Goal: Task Accomplishment & Management: Use online tool/utility

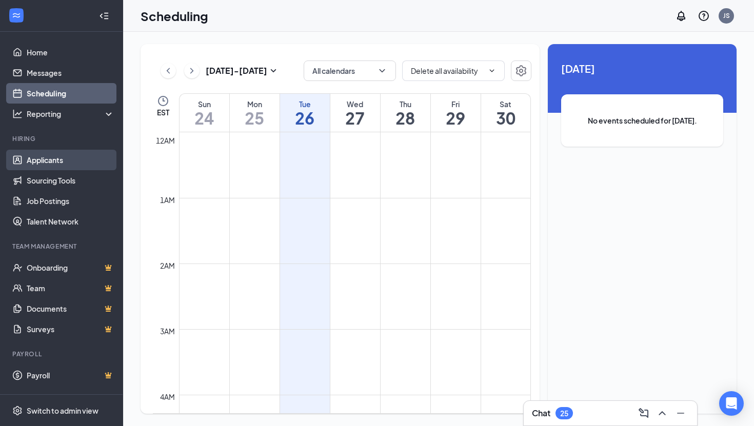
click at [50, 164] on link "Applicants" at bounding box center [71, 160] width 88 height 21
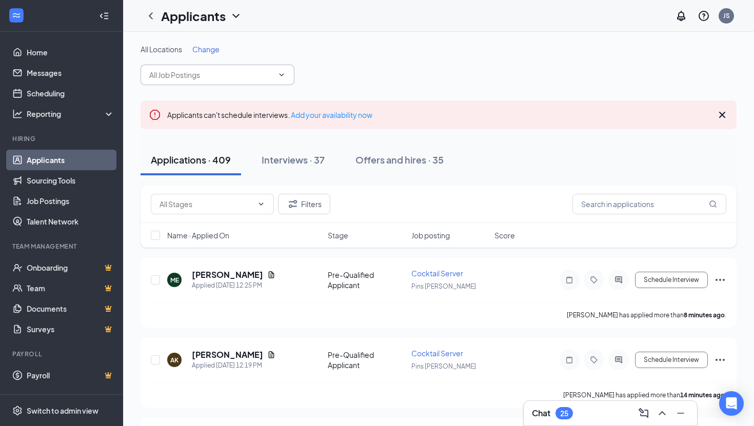
click at [209, 75] on input "text" at bounding box center [211, 74] width 124 height 11
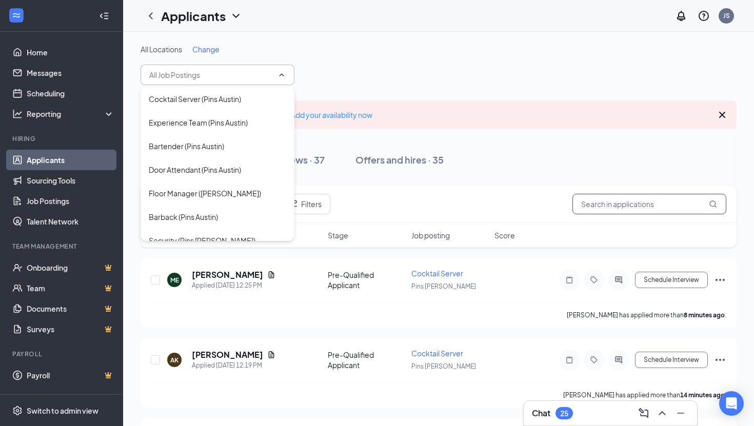
click at [610, 209] on input "text" at bounding box center [649, 204] width 154 height 21
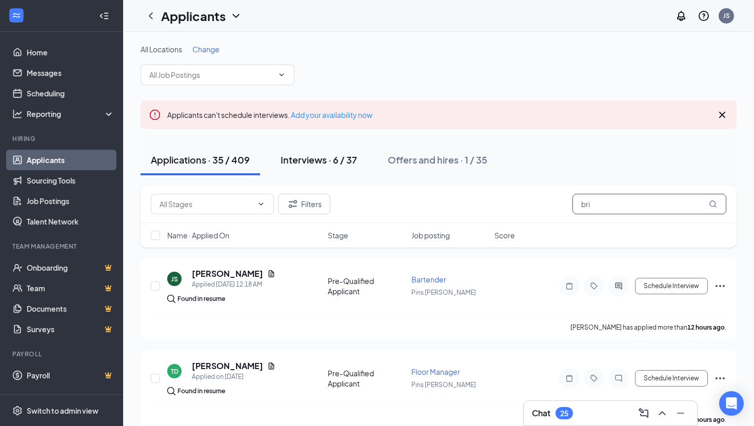
type input "bri"
click at [327, 159] on div "Interviews · 6 / 37" at bounding box center [318, 159] width 76 height 13
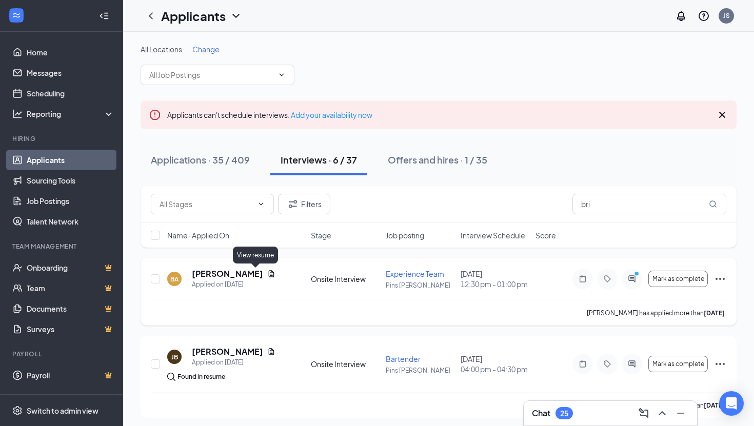
click at [267, 274] on icon "Document" at bounding box center [271, 274] width 8 height 8
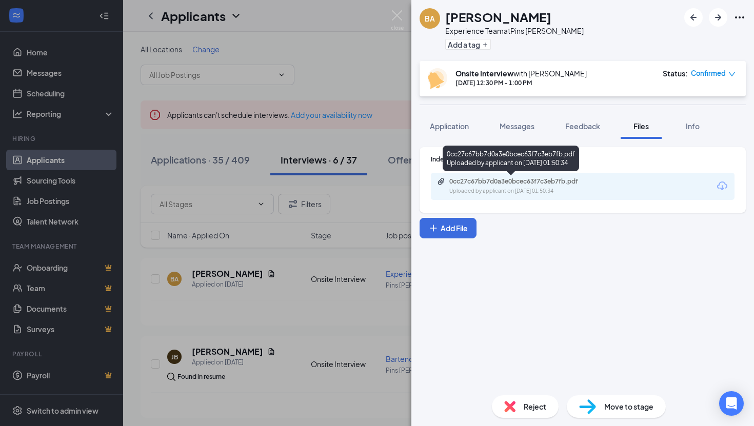
click at [516, 189] on div "Uploaded by applicant on [DATE] 01:50:34" at bounding box center [526, 191] width 154 height 8
click at [400, 22] on img at bounding box center [397, 20] width 13 height 20
